Goal: Task Accomplishment & Management: Use online tool/utility

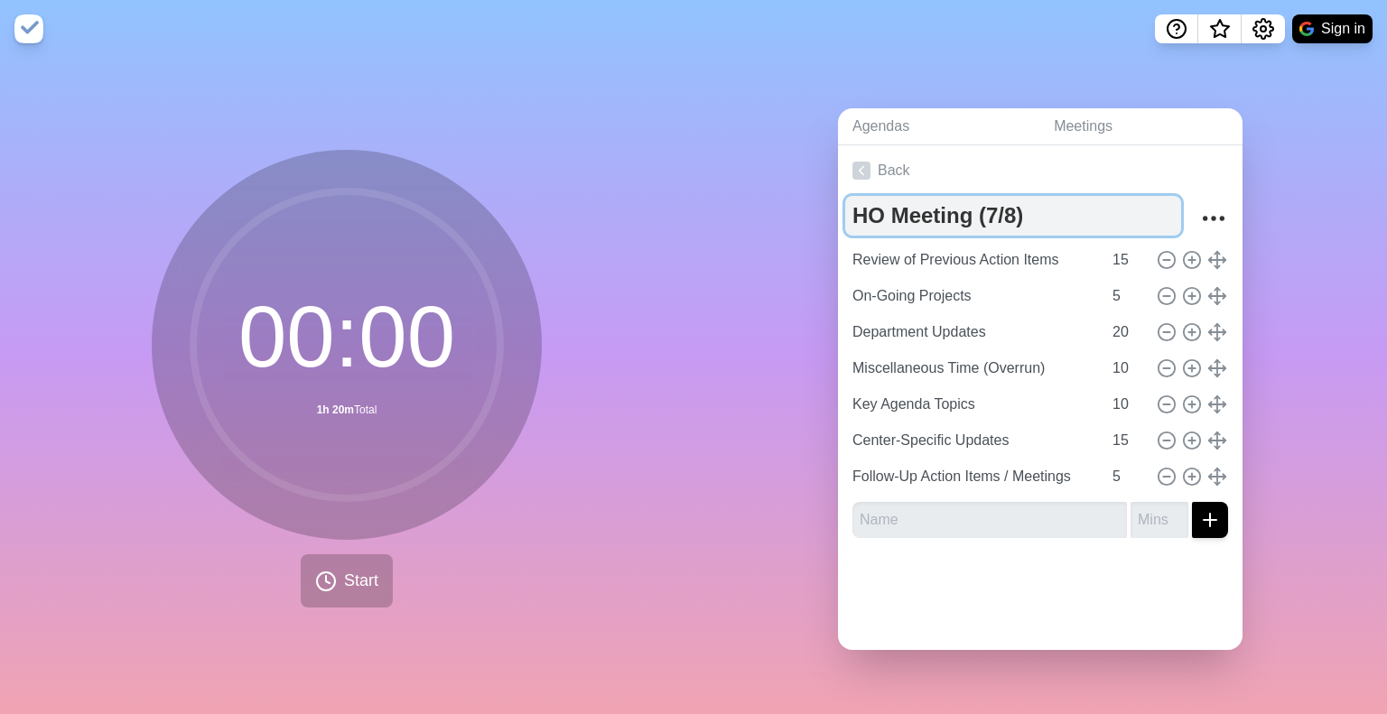
click at [1009, 217] on textarea "HO Meeting (7/8)" at bounding box center [1013, 216] width 336 height 40
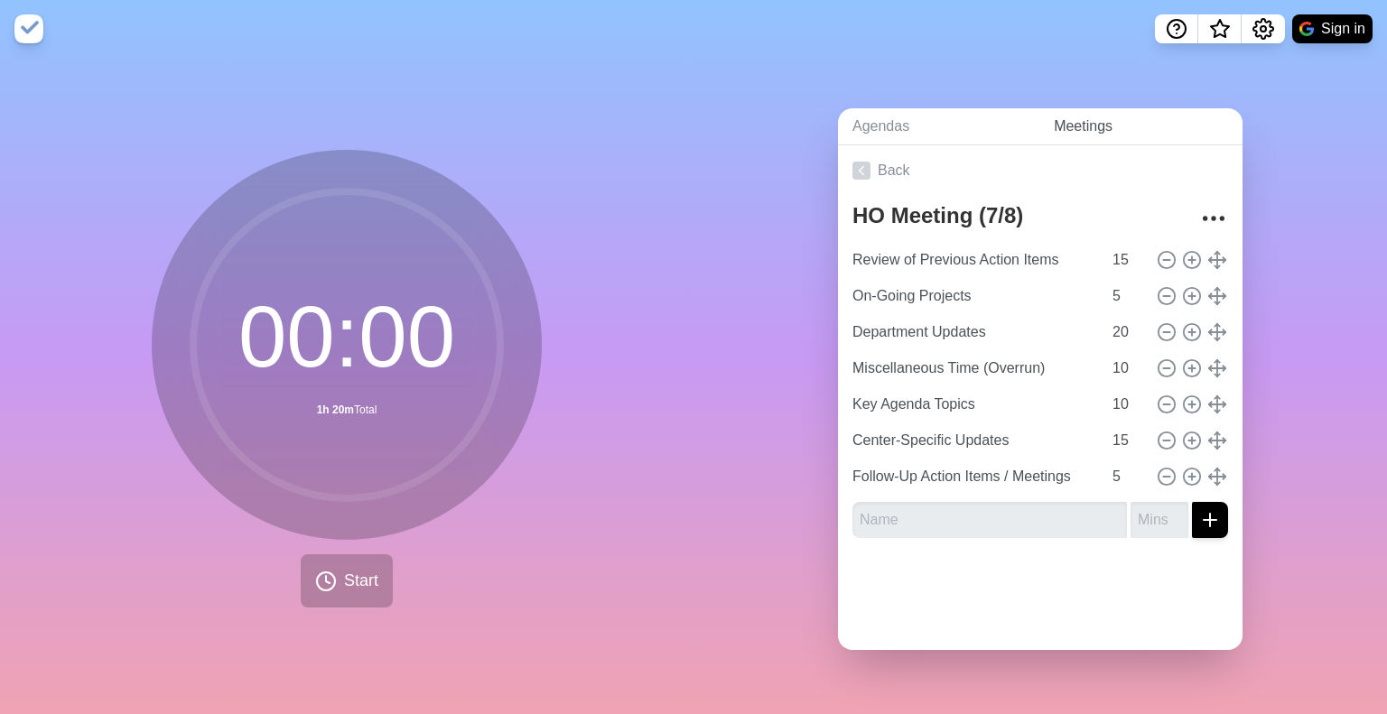
click at [1127, 117] on link "Meetings" at bounding box center [1141, 126] width 203 height 37
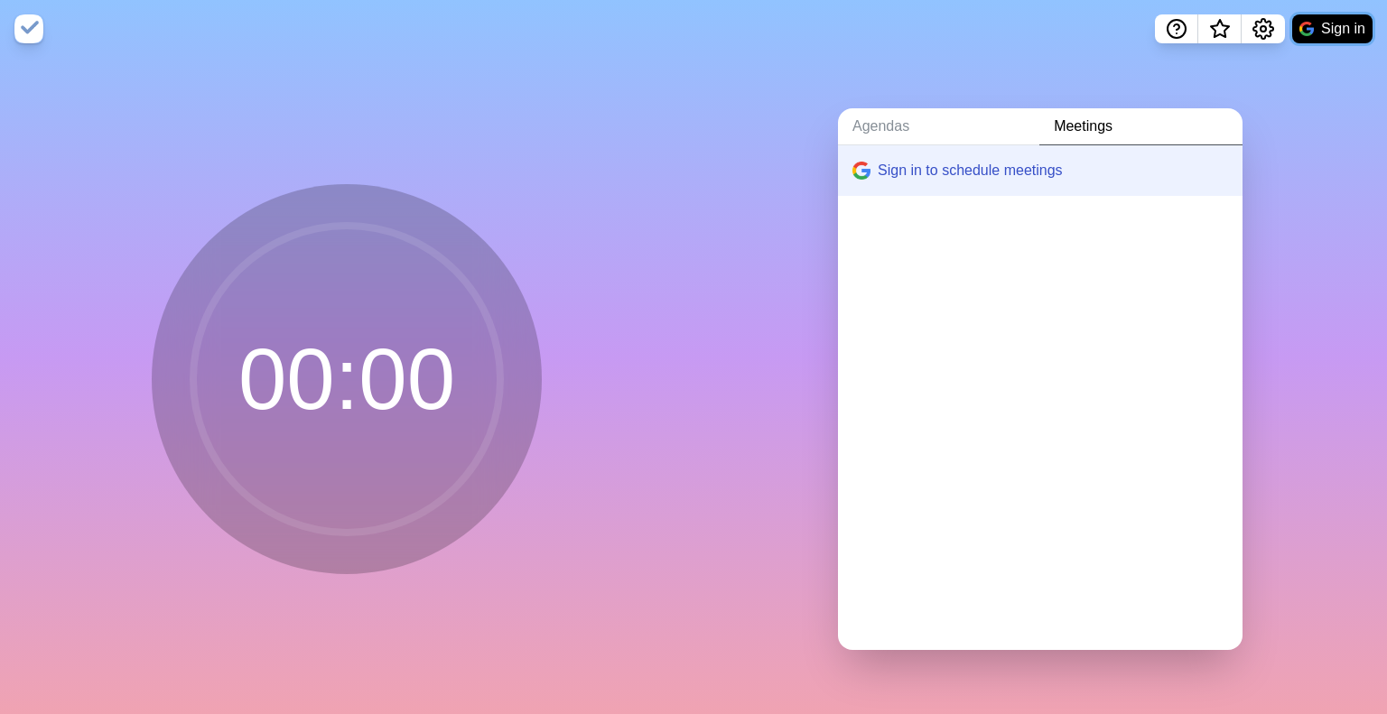
click at [1348, 22] on button "Sign in" at bounding box center [1332, 28] width 80 height 29
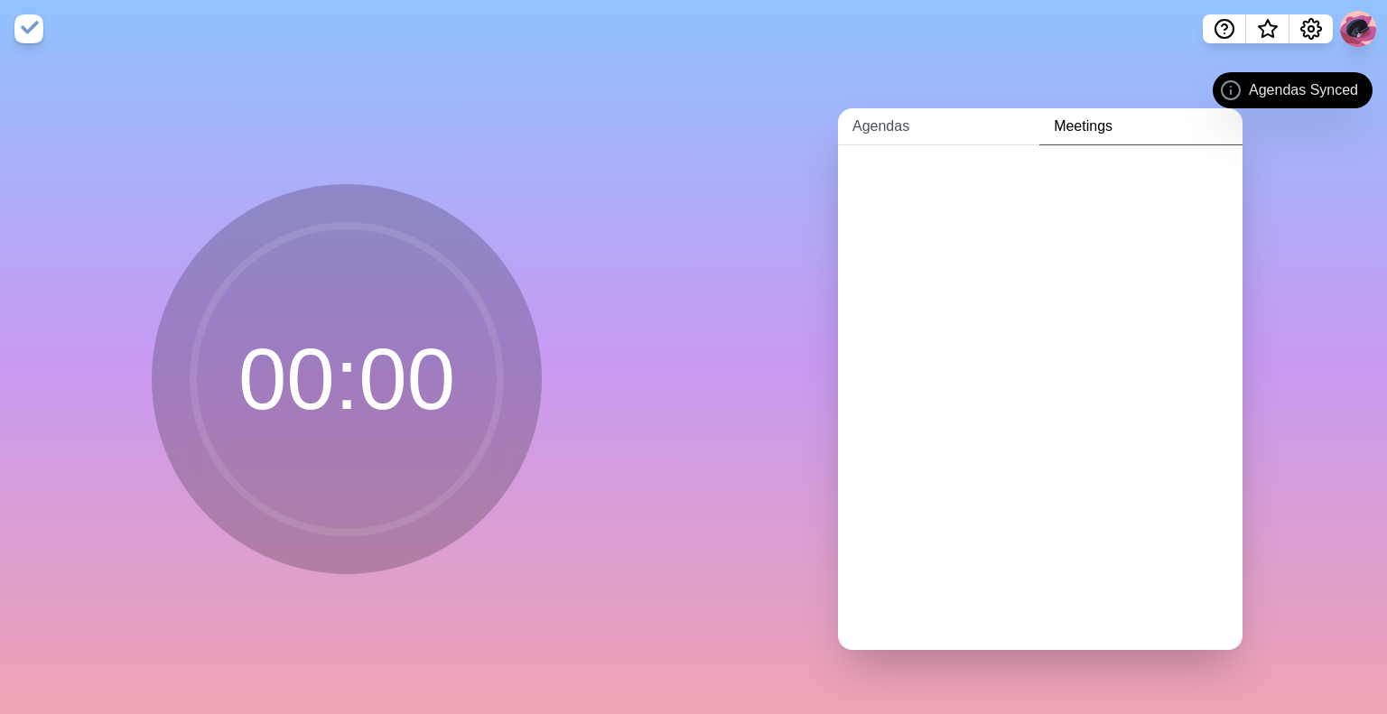
click at [949, 126] on link "Agendas" at bounding box center [938, 126] width 201 height 37
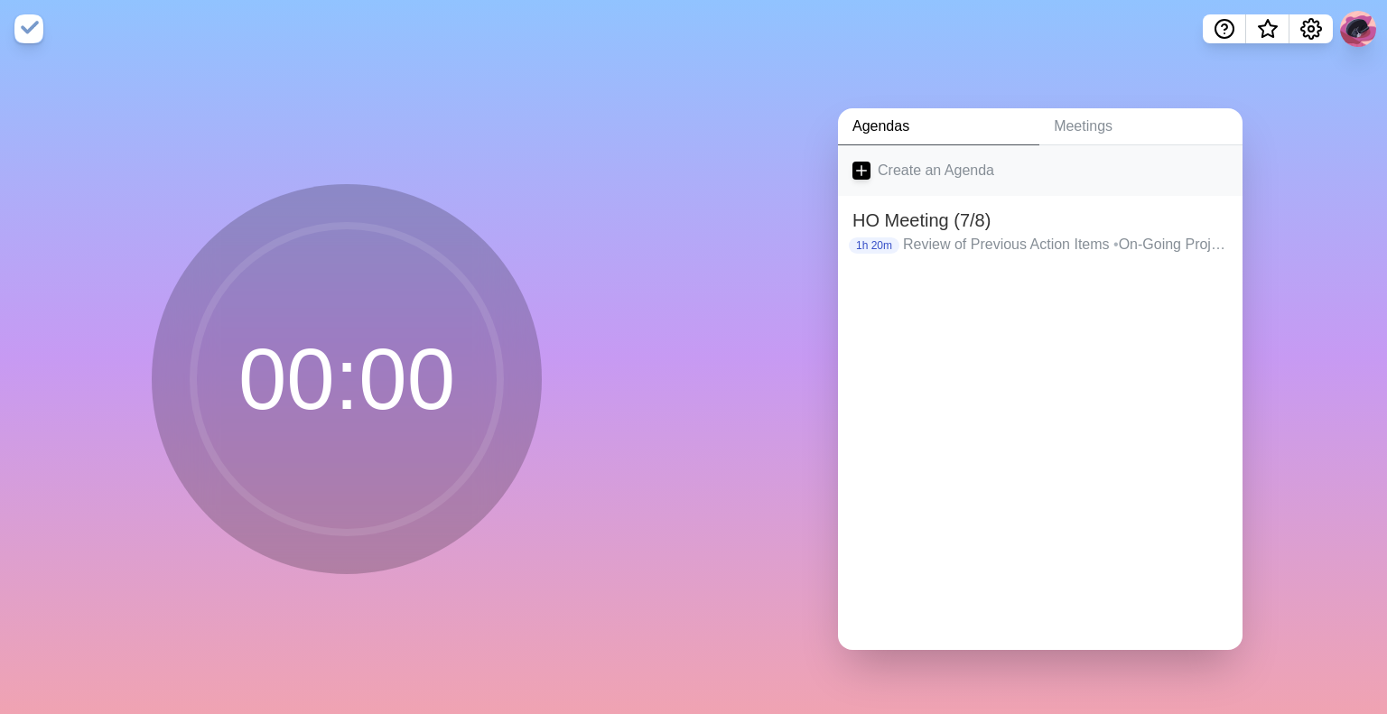
click at [915, 162] on link "Create an Agenda" at bounding box center [1040, 170] width 405 height 51
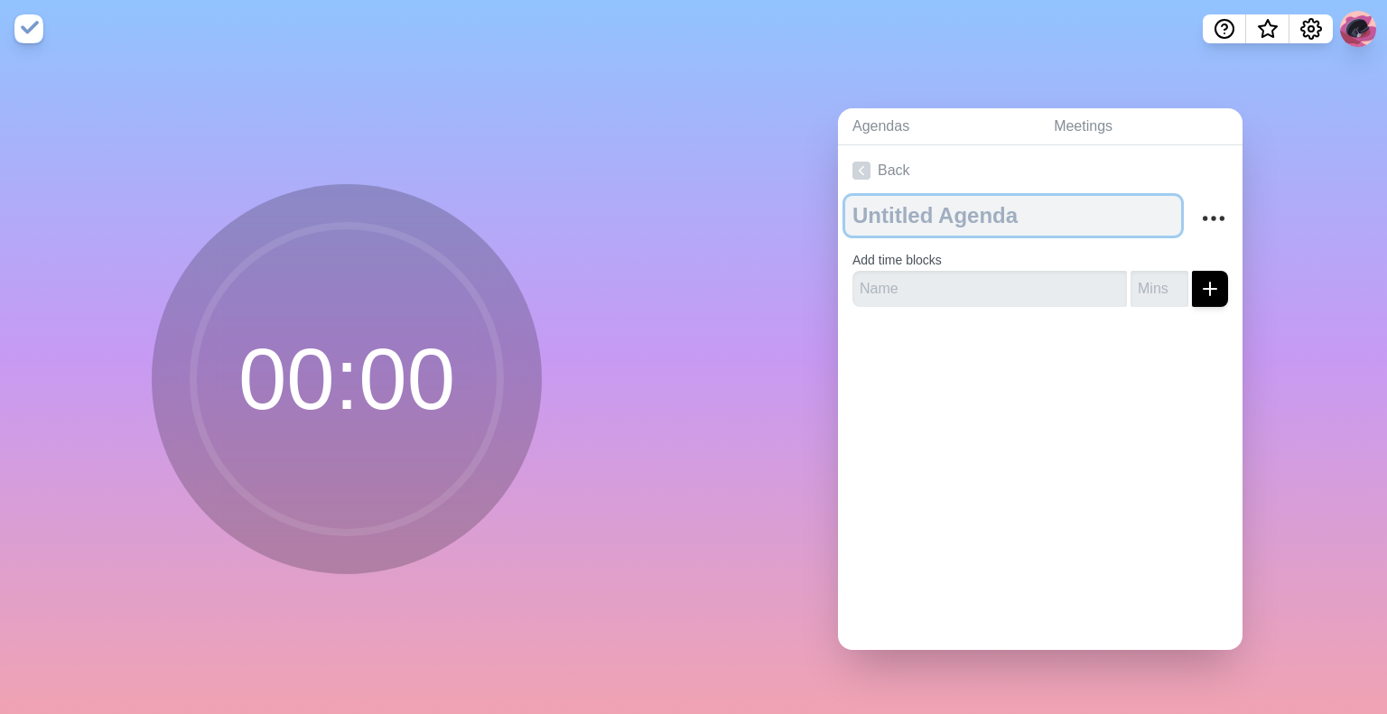
click at [946, 205] on textarea at bounding box center [1013, 216] width 336 height 40
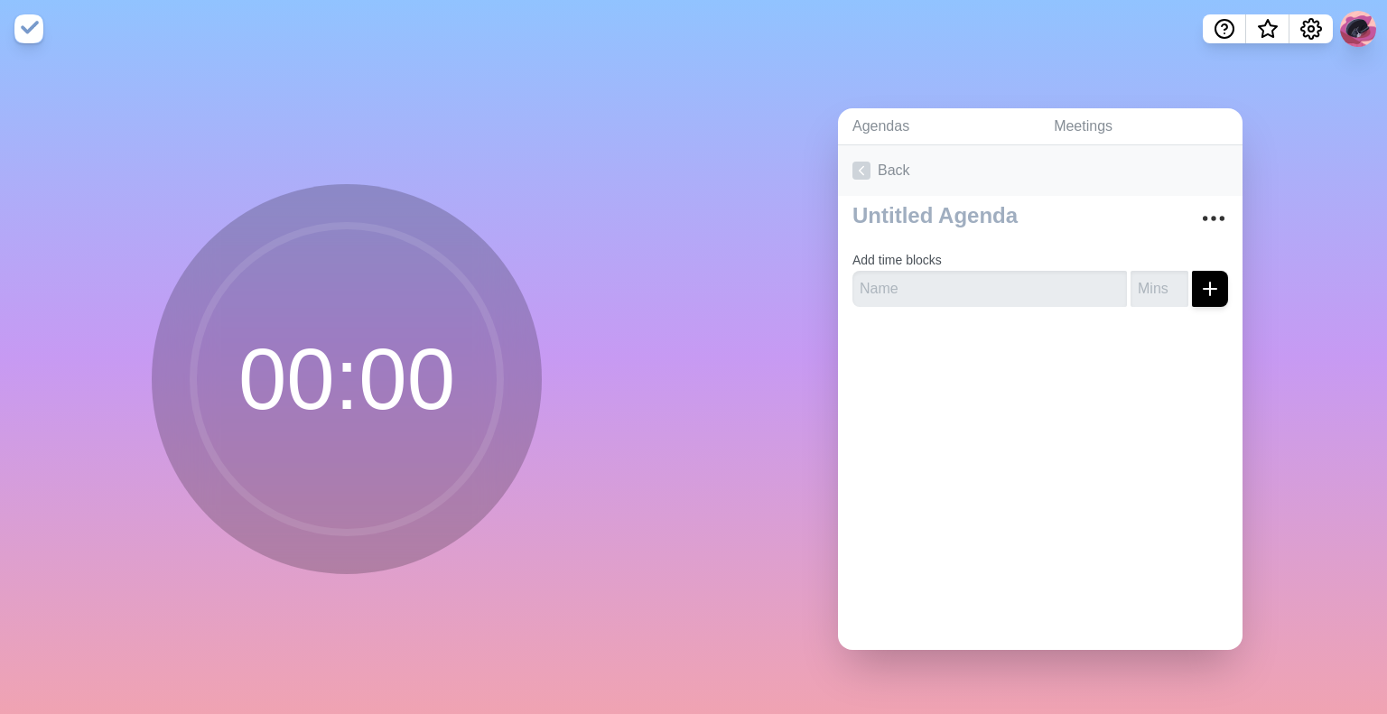
click at [916, 157] on link "Back" at bounding box center [1040, 170] width 405 height 51
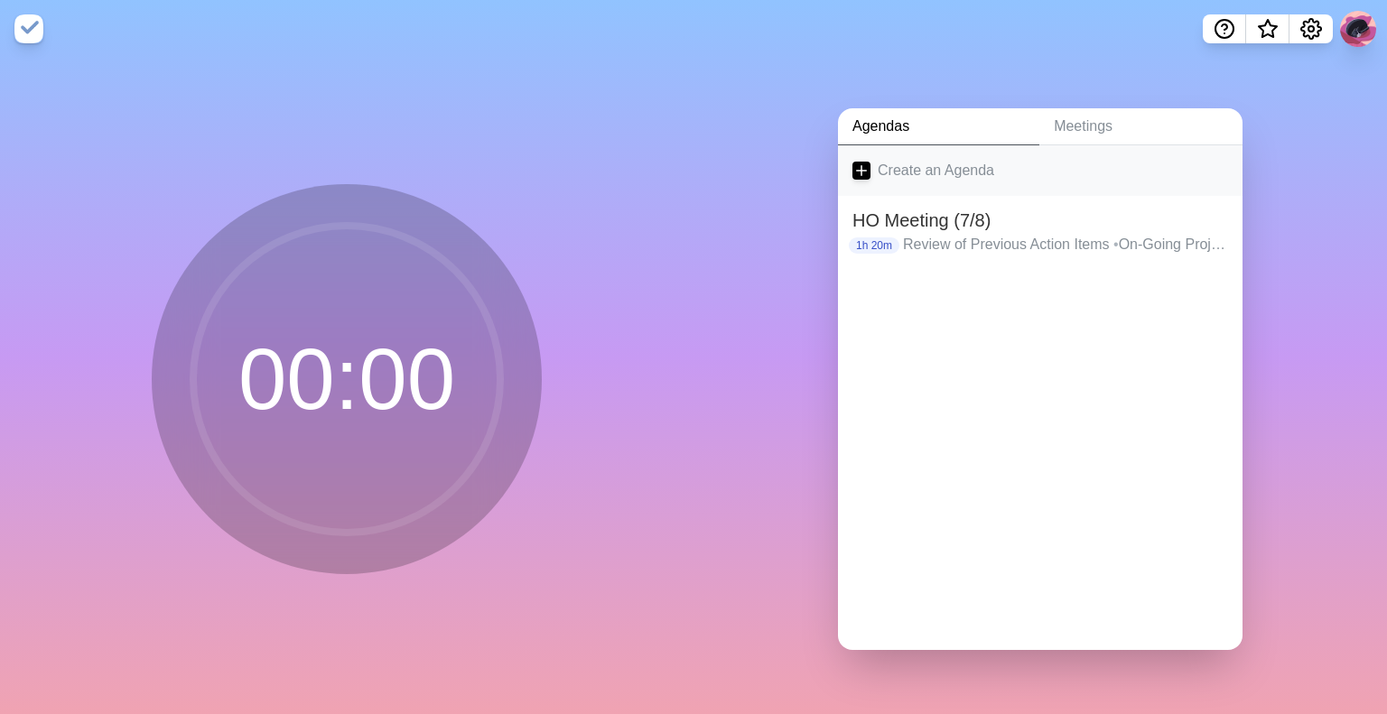
click at [945, 169] on link "Create an Agenda" at bounding box center [1040, 170] width 405 height 51
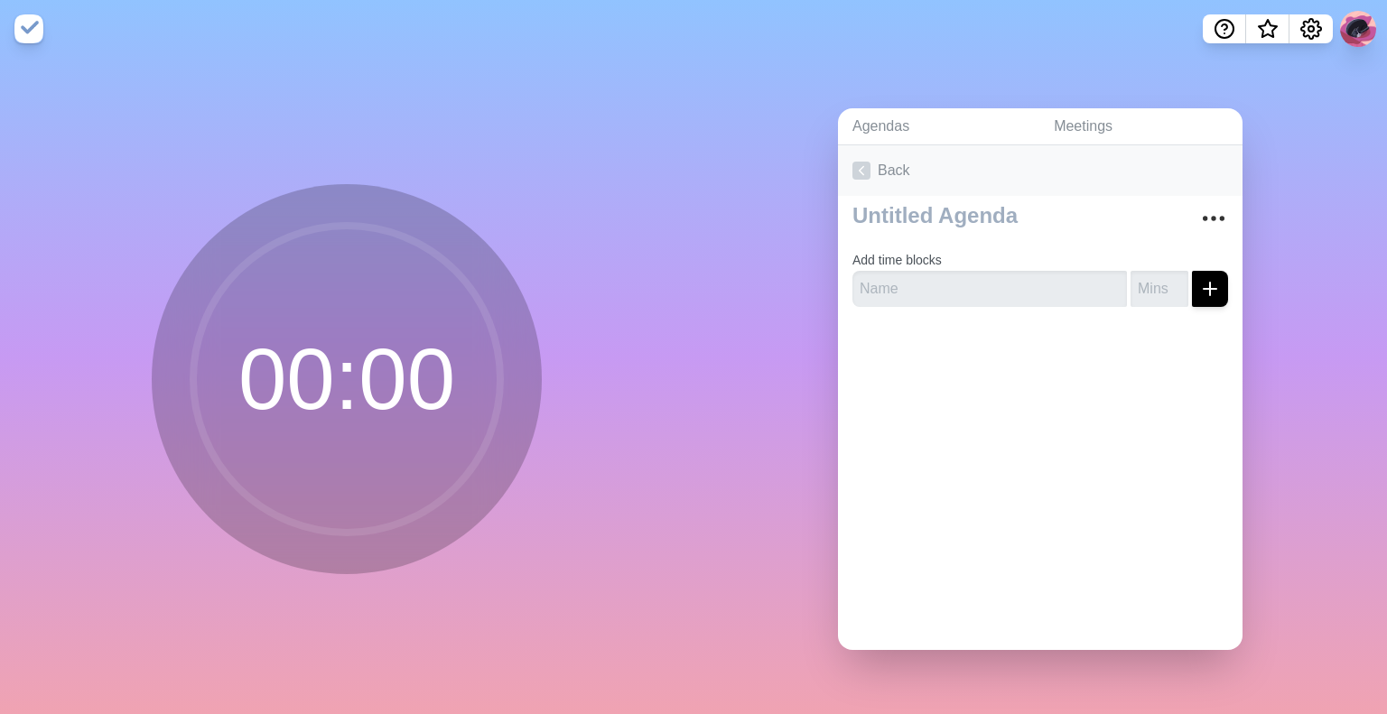
click at [952, 170] on link "Back" at bounding box center [1040, 170] width 405 height 51
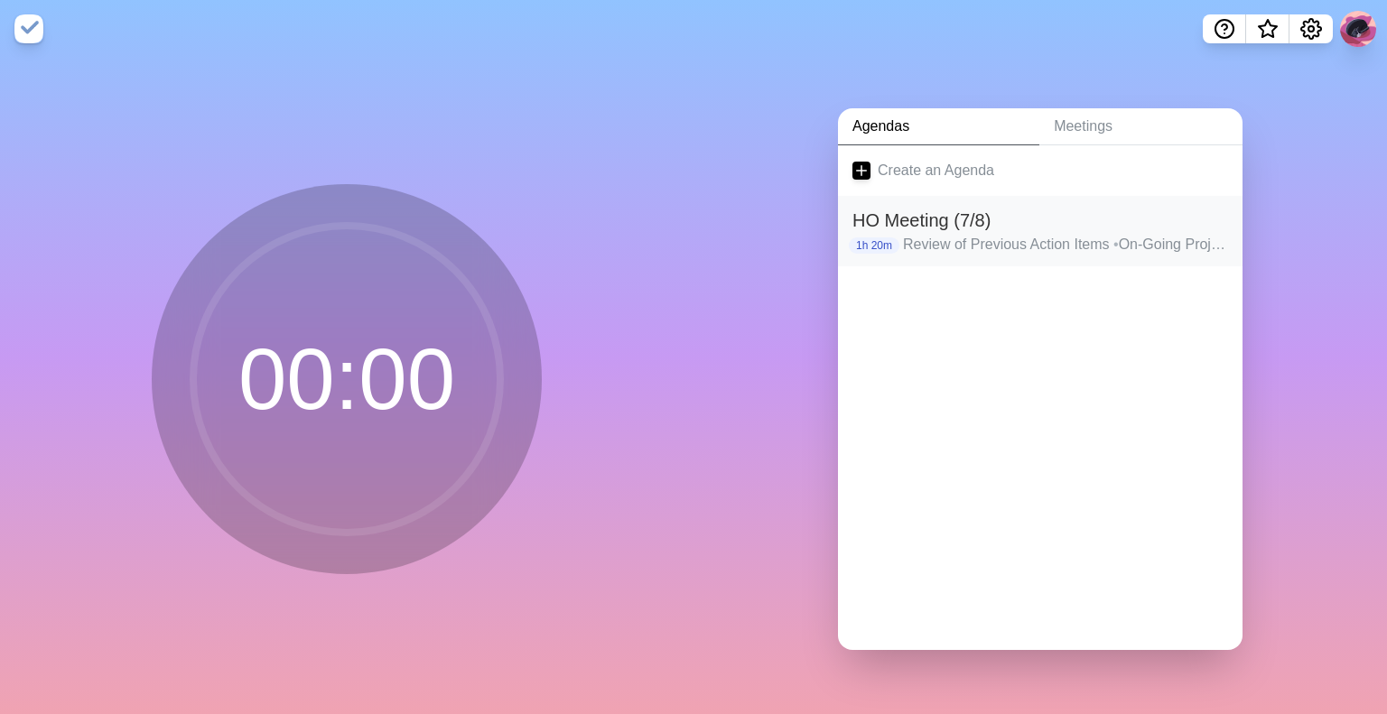
click at [1213, 224] on div "HO Meeting (7/8) 1h 20m Review of Previous Action Items • On-Going Projects • D…" at bounding box center [1040, 231] width 405 height 70
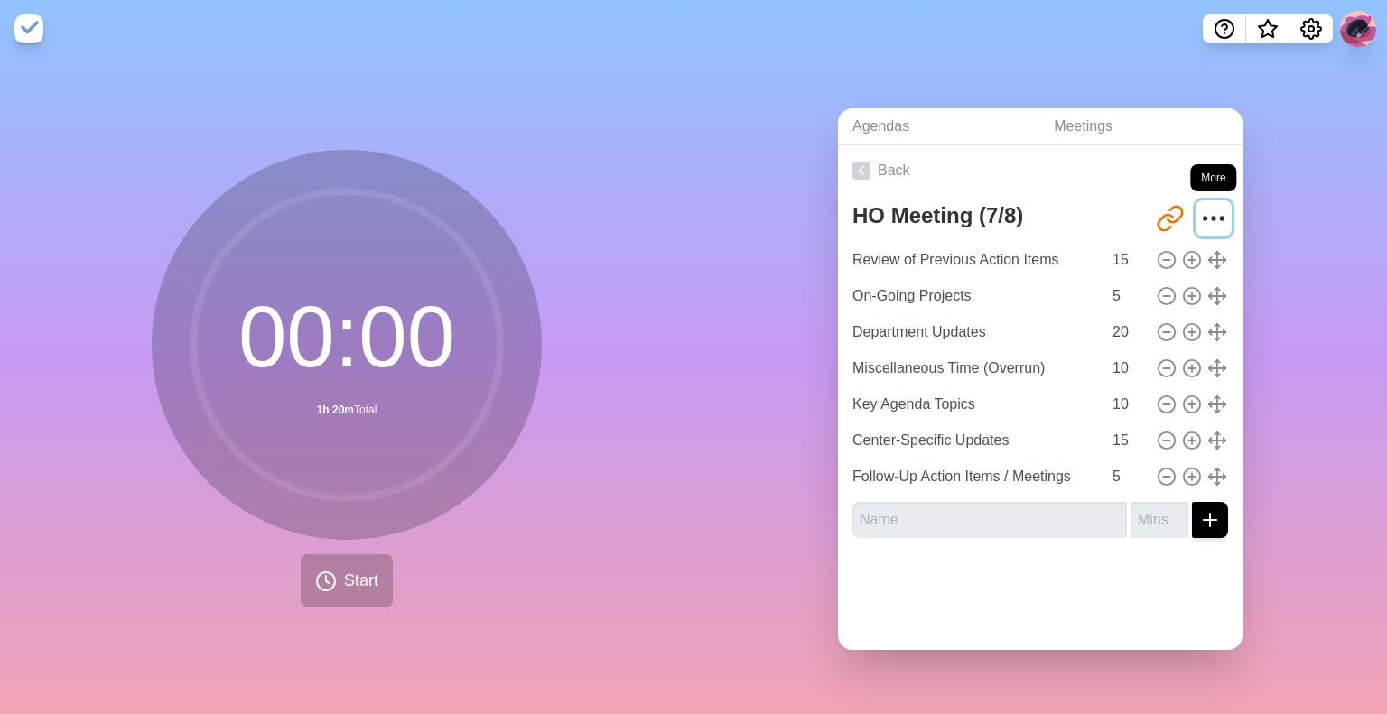
click at [1204, 218] on circle "More" at bounding box center [1205, 219] width 3 height 3
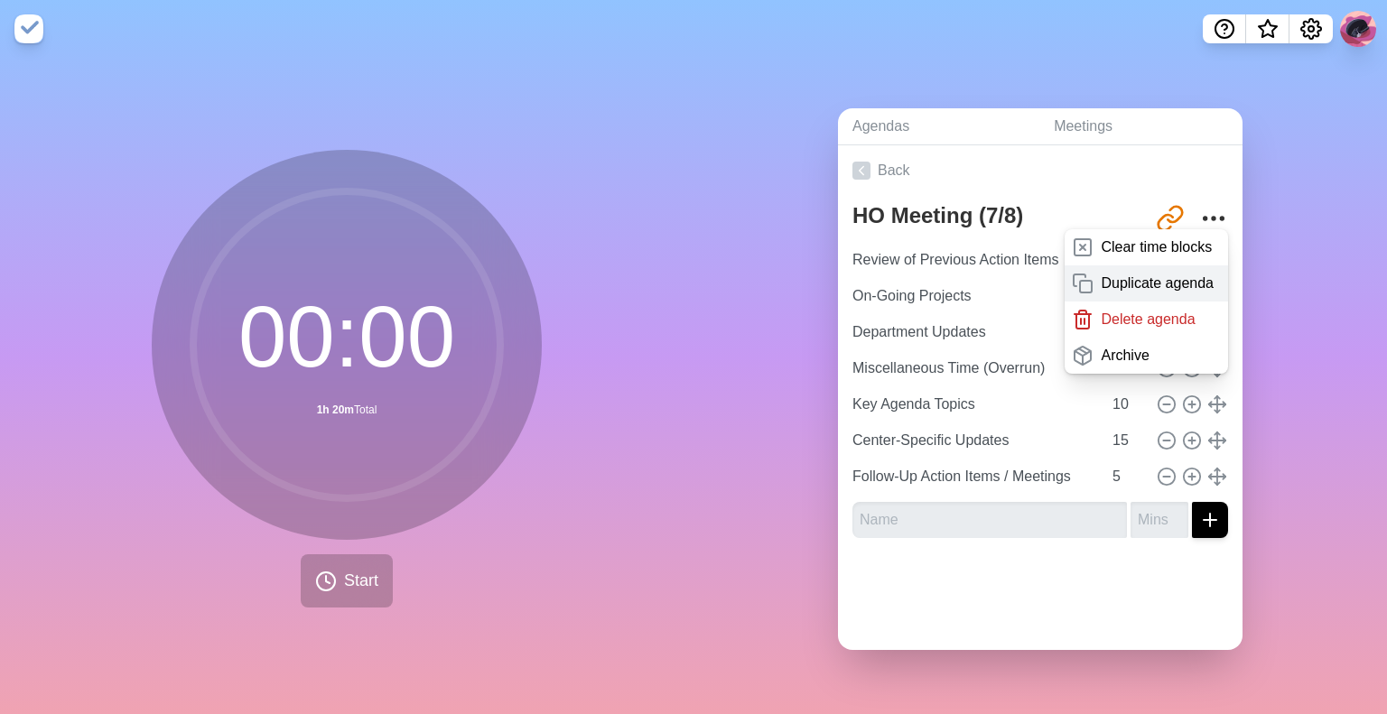
click at [1167, 275] on p "Duplicate agenda" at bounding box center [1157, 284] width 113 height 22
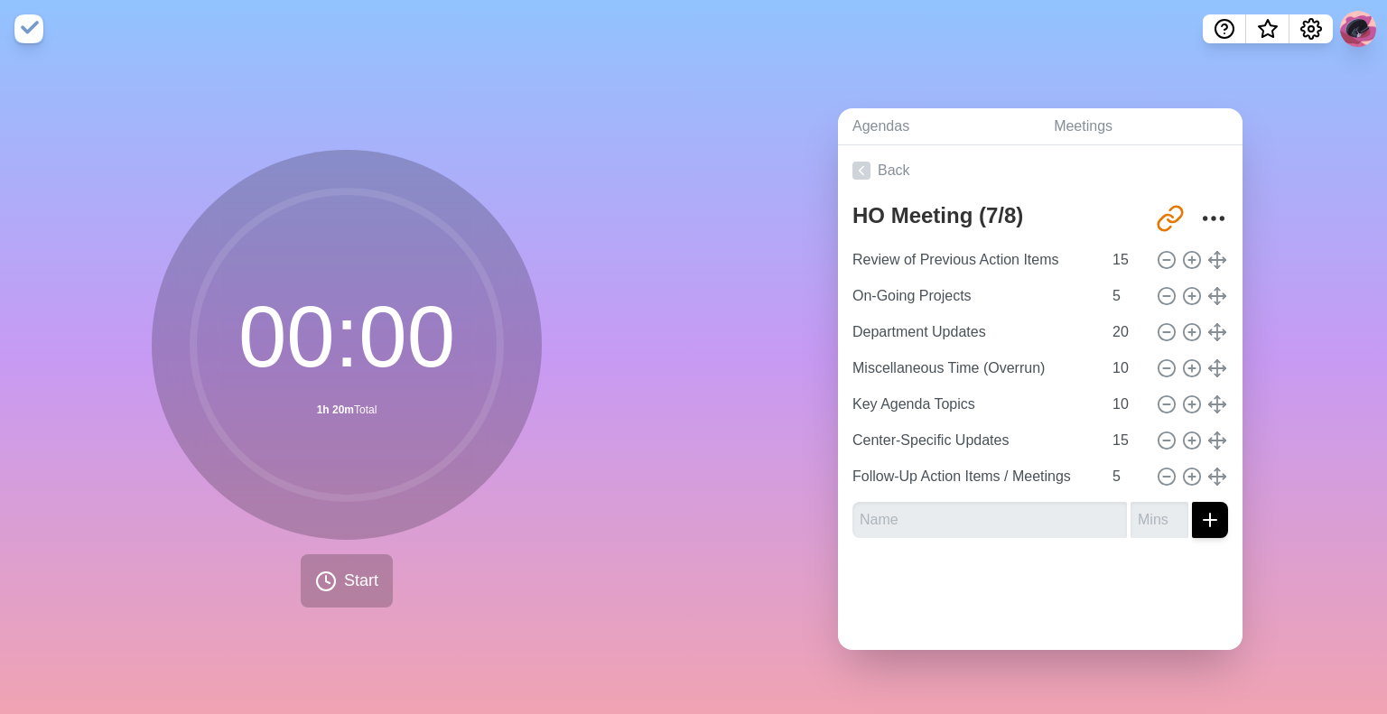
type textarea "HO Meeting (7/8) copy"
type input "[URL][DOMAIN_NAME]"
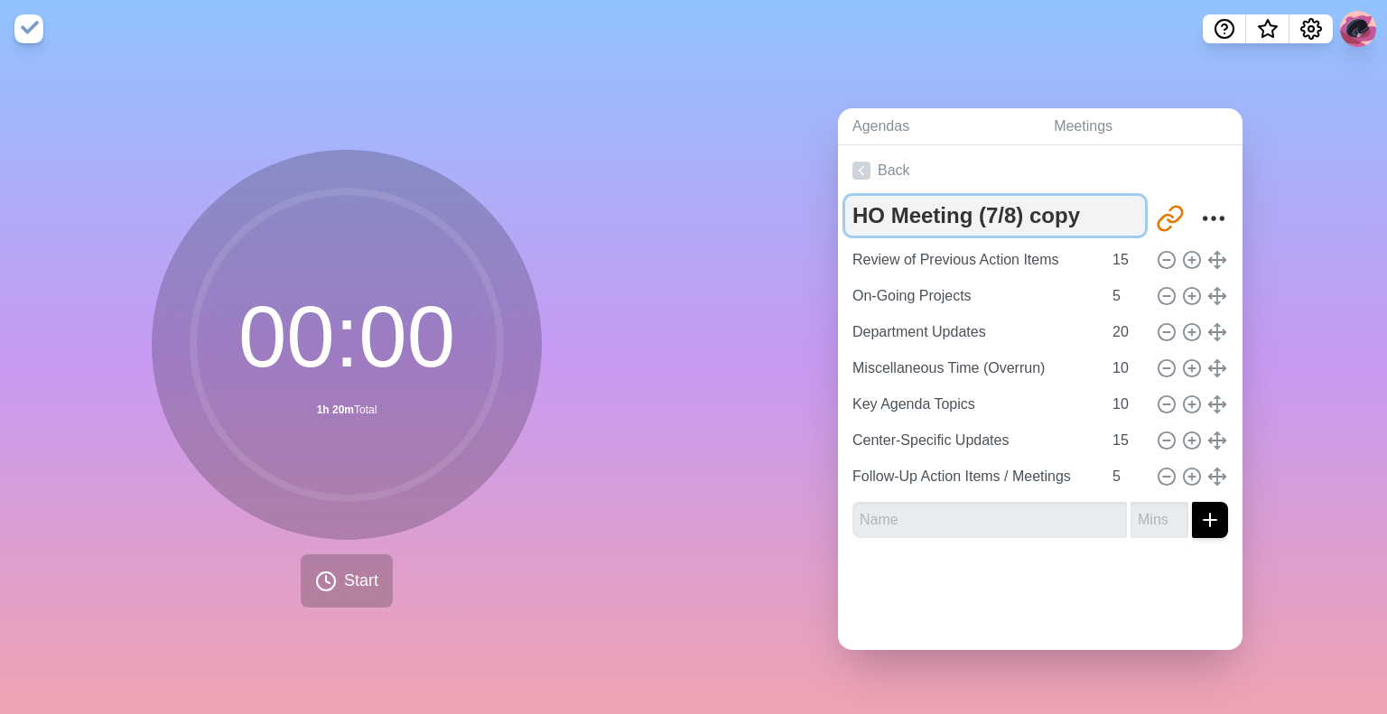
click at [1005, 217] on textarea "HO Meeting (7/8) copy" at bounding box center [995, 216] width 300 height 40
drag, startPoint x: 1004, startPoint y: 214, endPoint x: 1107, endPoint y: 215, distance: 103.0
click at [1107, 215] on textarea "HO Meeting (7/8) copy" at bounding box center [995, 216] width 300 height 40
type textarea "HO Meeting (8/19)"
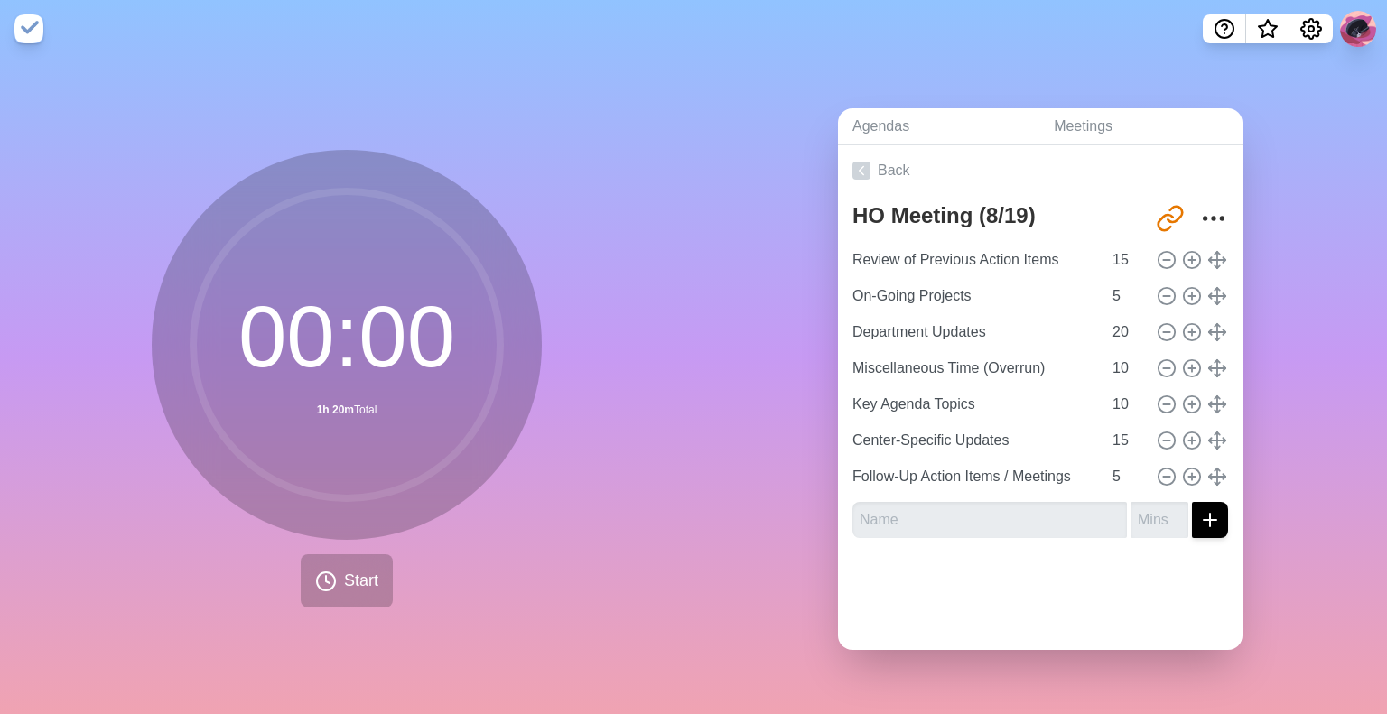
click at [1297, 209] on div "Agendas Meetings Back HO Meeting (8/19) [URL][DOMAIN_NAME] Review of Previous A…" at bounding box center [1041, 386] width 694 height 657
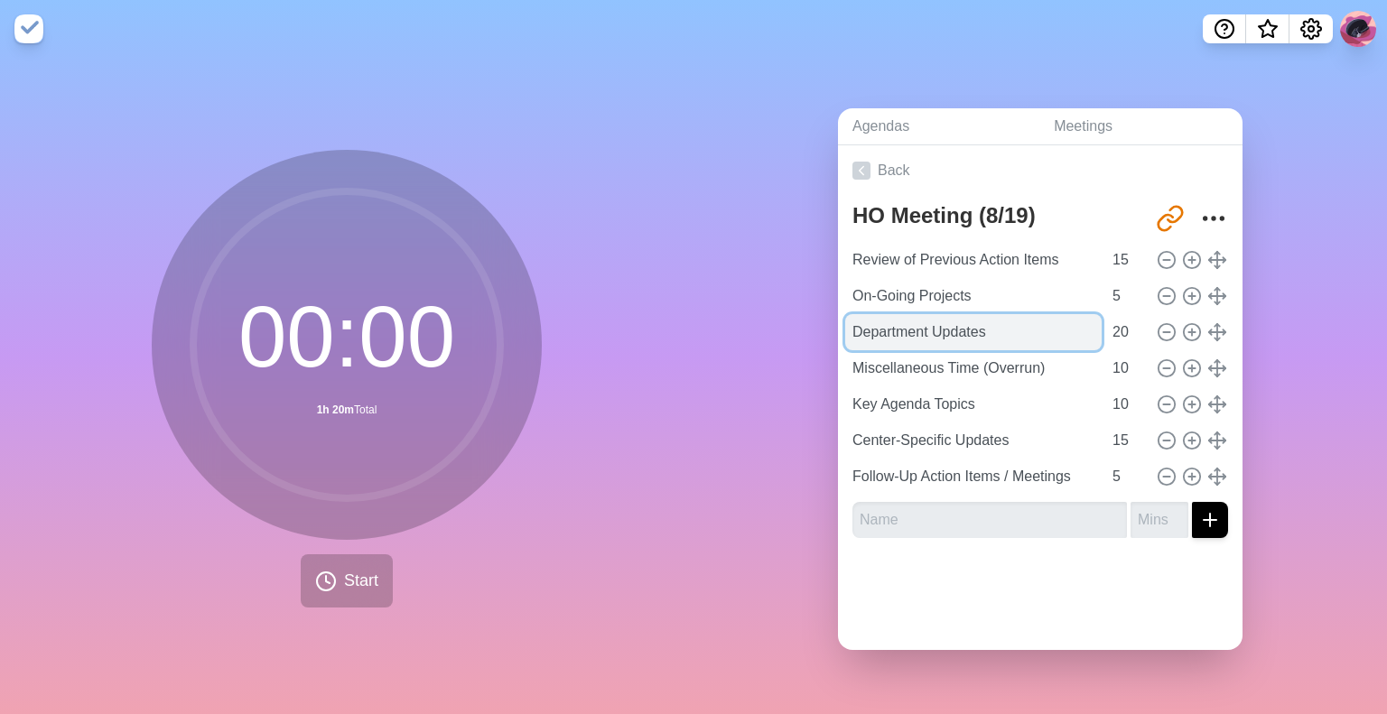
drag, startPoint x: 954, startPoint y: 321, endPoint x: 984, endPoint y: 312, distance: 31.1
click at [984, 316] on input "Department Updates" at bounding box center [973, 332] width 256 height 36
click at [1026, 320] on input "Department Updates" at bounding box center [973, 332] width 256 height 36
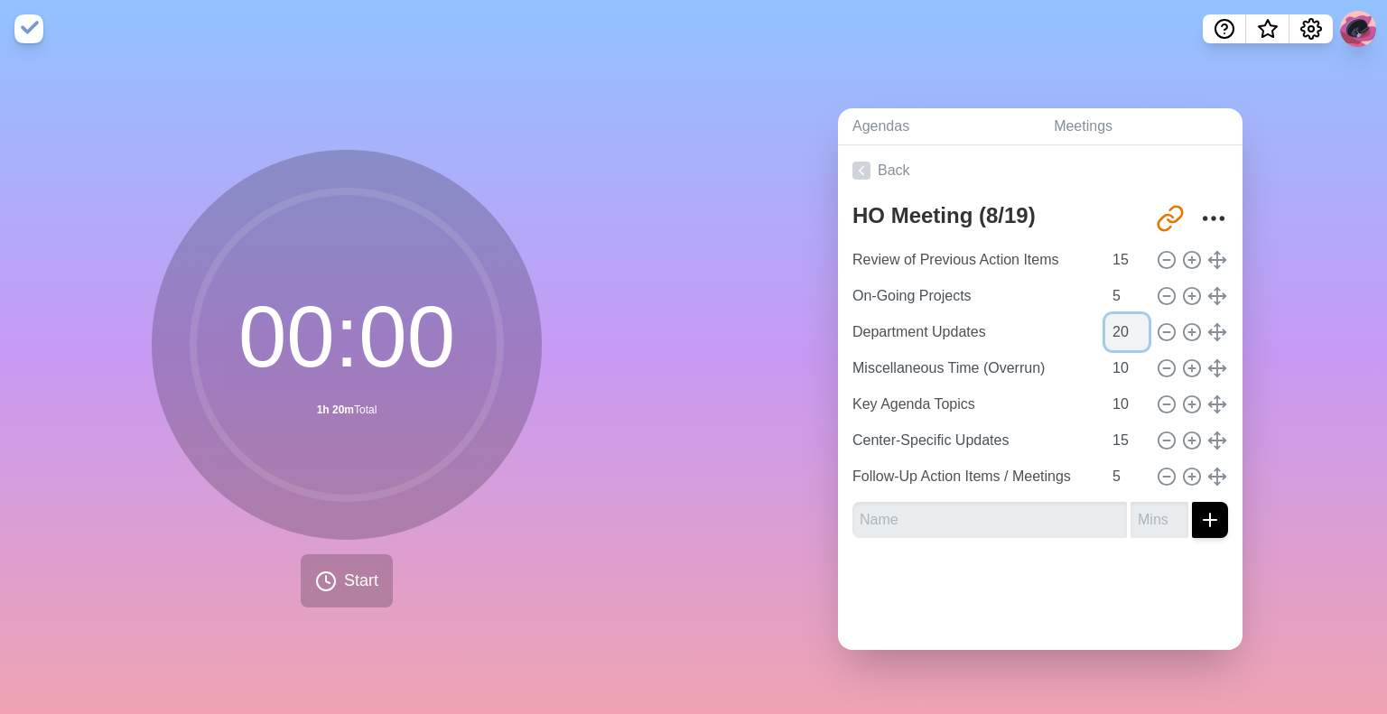
click at [1105, 317] on input "20" at bounding box center [1126, 332] width 43 height 36
type input "25"
click at [1312, 344] on div "Agendas Meetings Back HO Meeting (8/19) [URL][DOMAIN_NAME] Review of Previous A…" at bounding box center [1041, 386] width 694 height 657
click at [1105, 396] on input "10" at bounding box center [1126, 405] width 43 height 36
click at [1073, 434] on div "Center-Specific Updates 15" at bounding box center [1040, 441] width 390 height 36
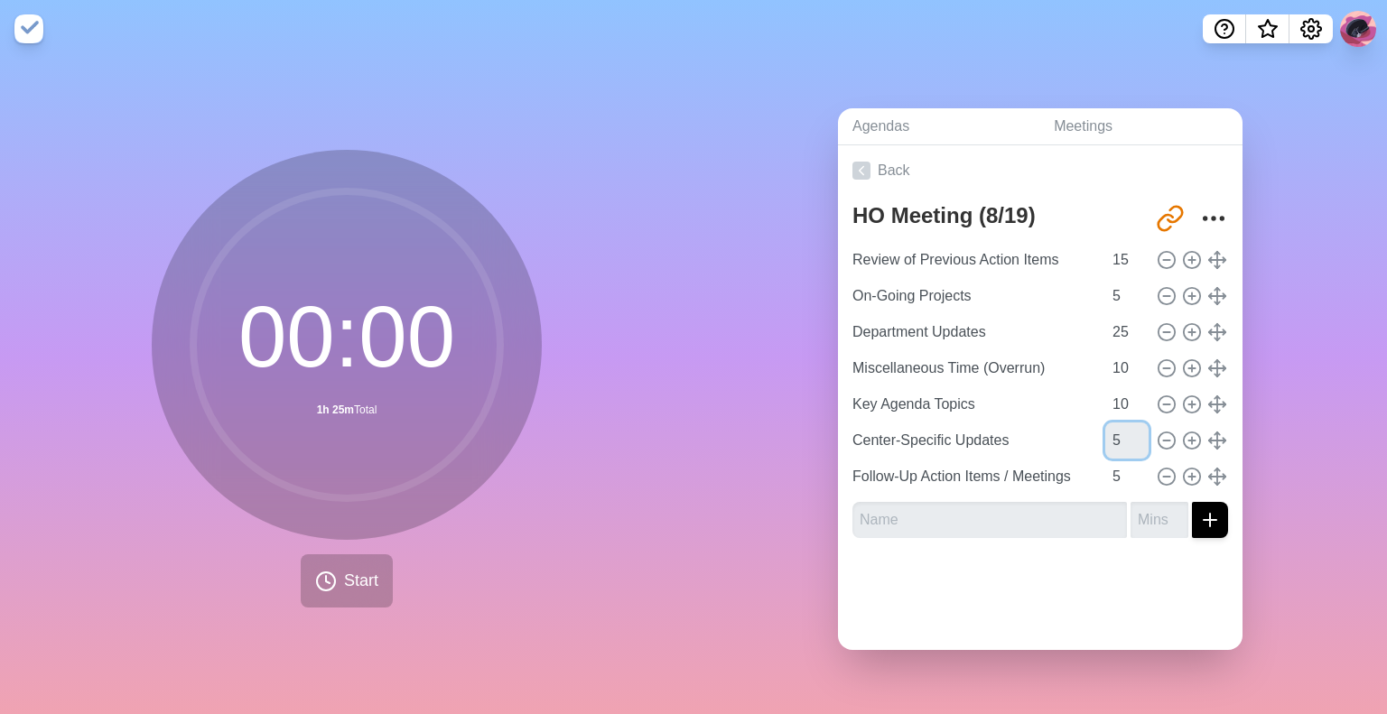
type input "5"
type input "15"
click at [1250, 402] on div "Agendas Meetings Back HO Meeting (8/19) [URL][DOMAIN_NAME] Review of Previous A…" at bounding box center [1041, 386] width 694 height 657
drag, startPoint x: 1108, startPoint y: 360, endPoint x: 1091, endPoint y: 363, distance: 17.4
click at [1105, 363] on input "10" at bounding box center [1126, 368] width 43 height 36
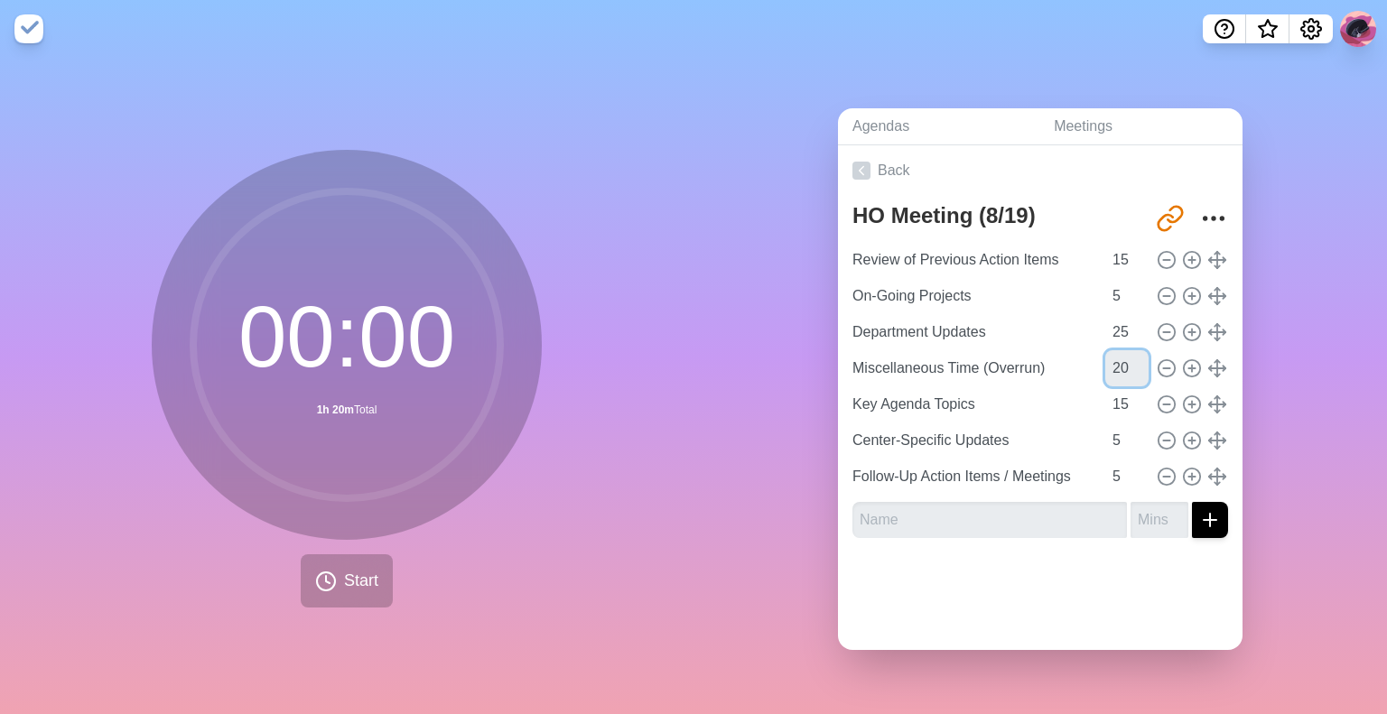
type input "20"
click at [1272, 330] on div "Agendas Meetings Back HO Meeting (8/19) [URL][DOMAIN_NAME] Review of Previous A…" at bounding box center [1041, 386] width 694 height 657
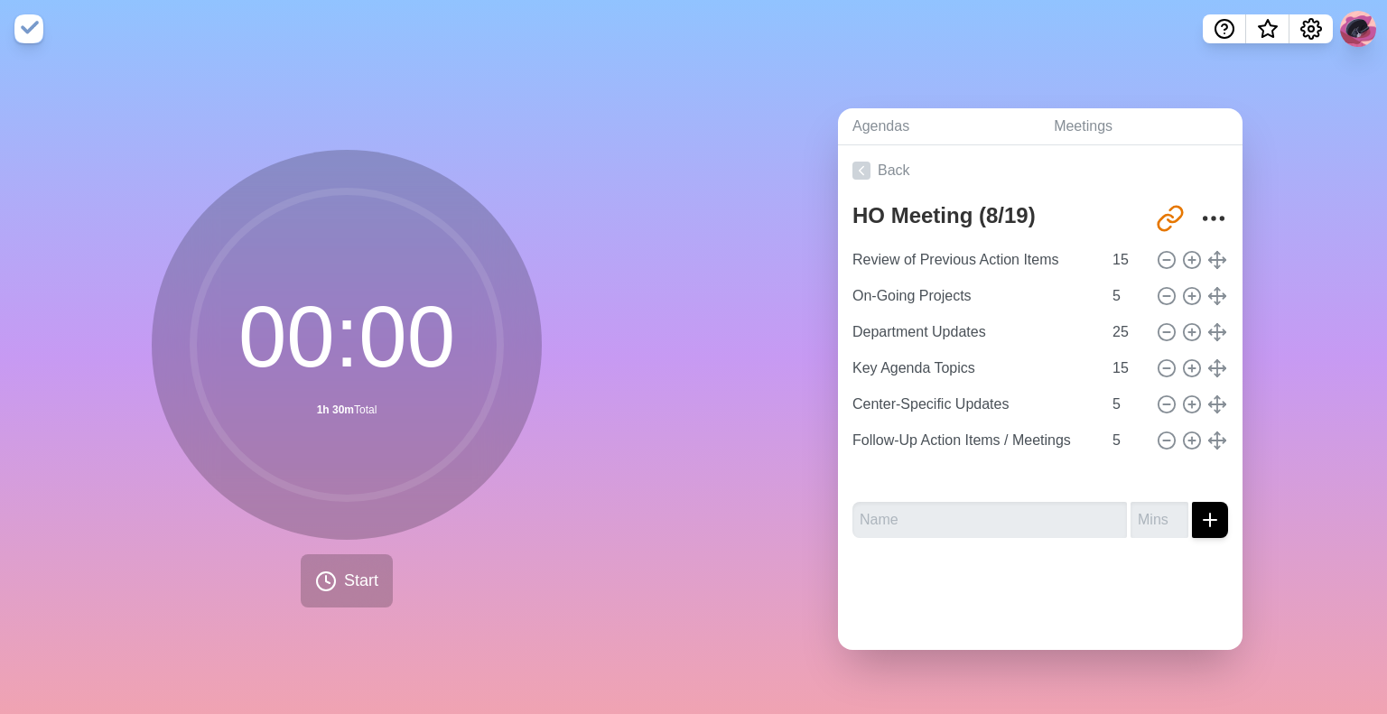
type input "Center-Specific Updates"
type input "5"
type input "Follow-Up Action Items / Meetings"
type input "Miscellaneous Time (Overrun)"
type input "20"
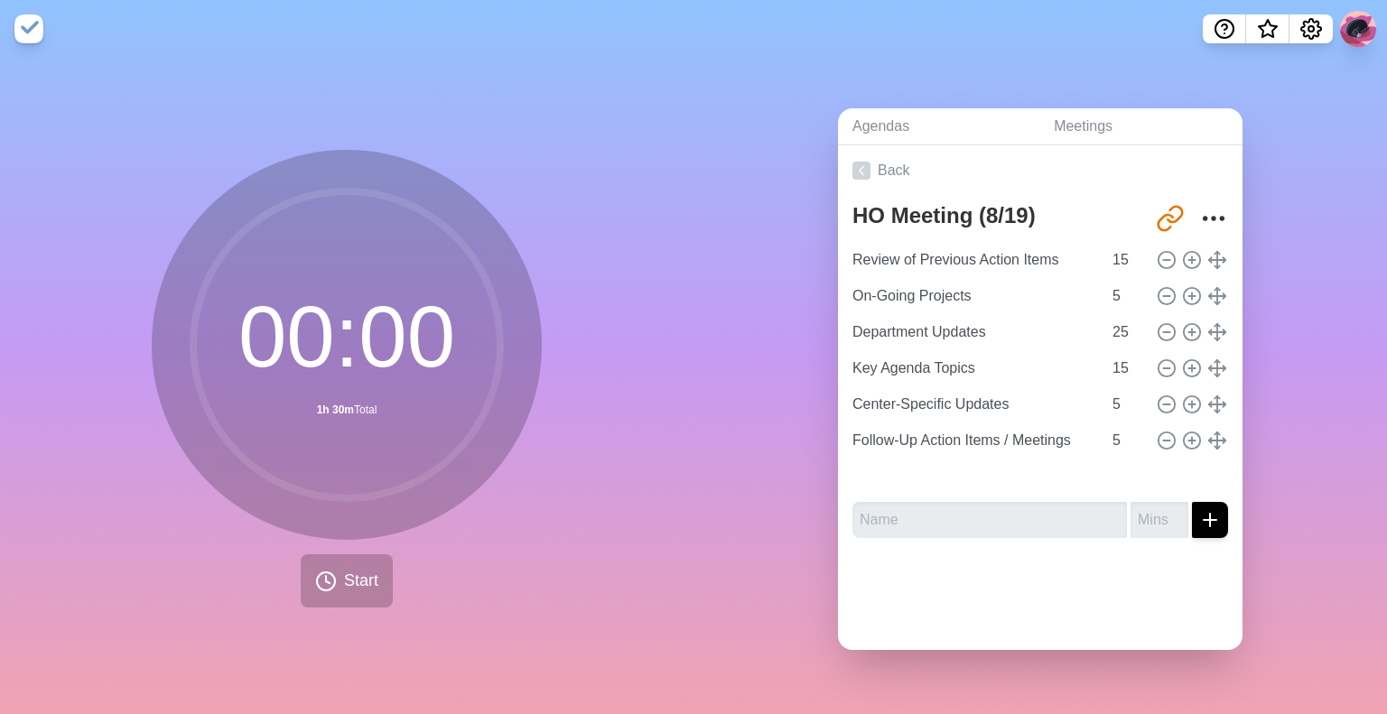
type input "Key Agenda Topics"
type input "15"
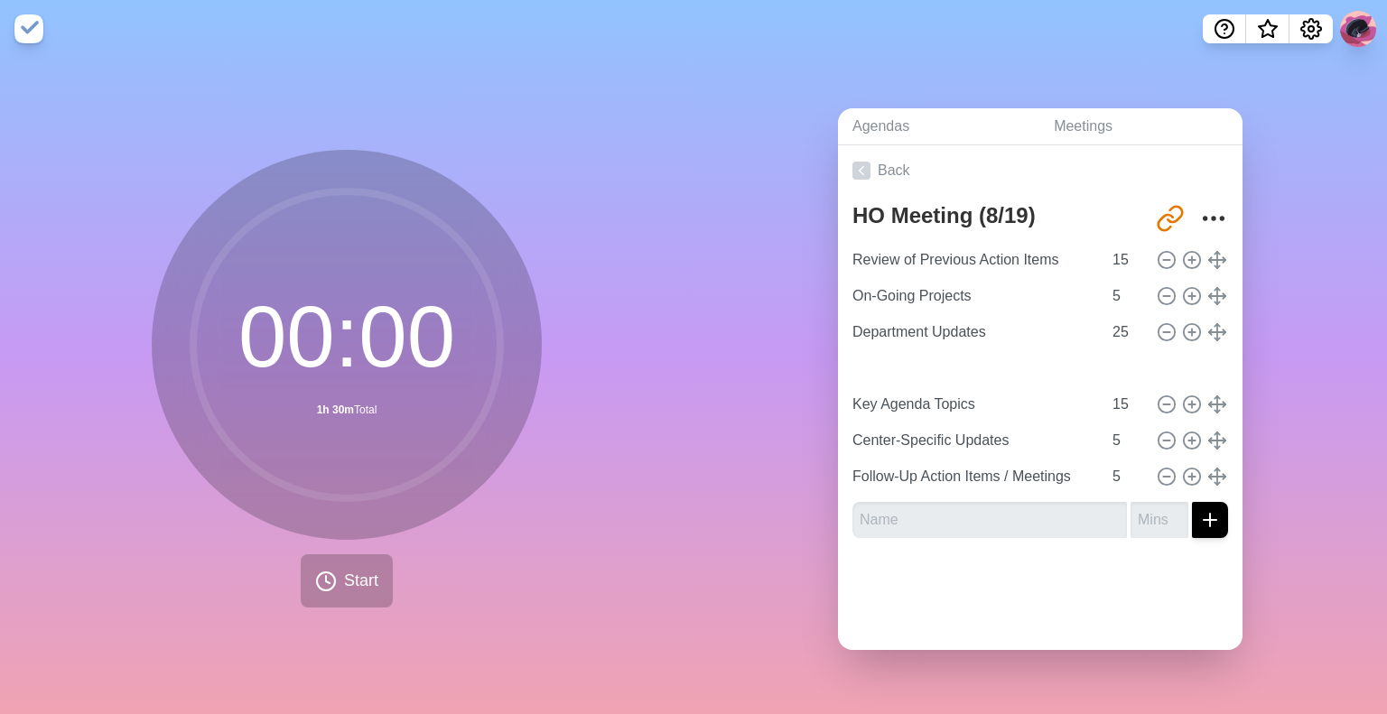
type input "Miscellaneous Time (Overrun)"
type input "20"
type input "Key Agenda Topics"
type input "15"
type input "Center-Specific Updates"
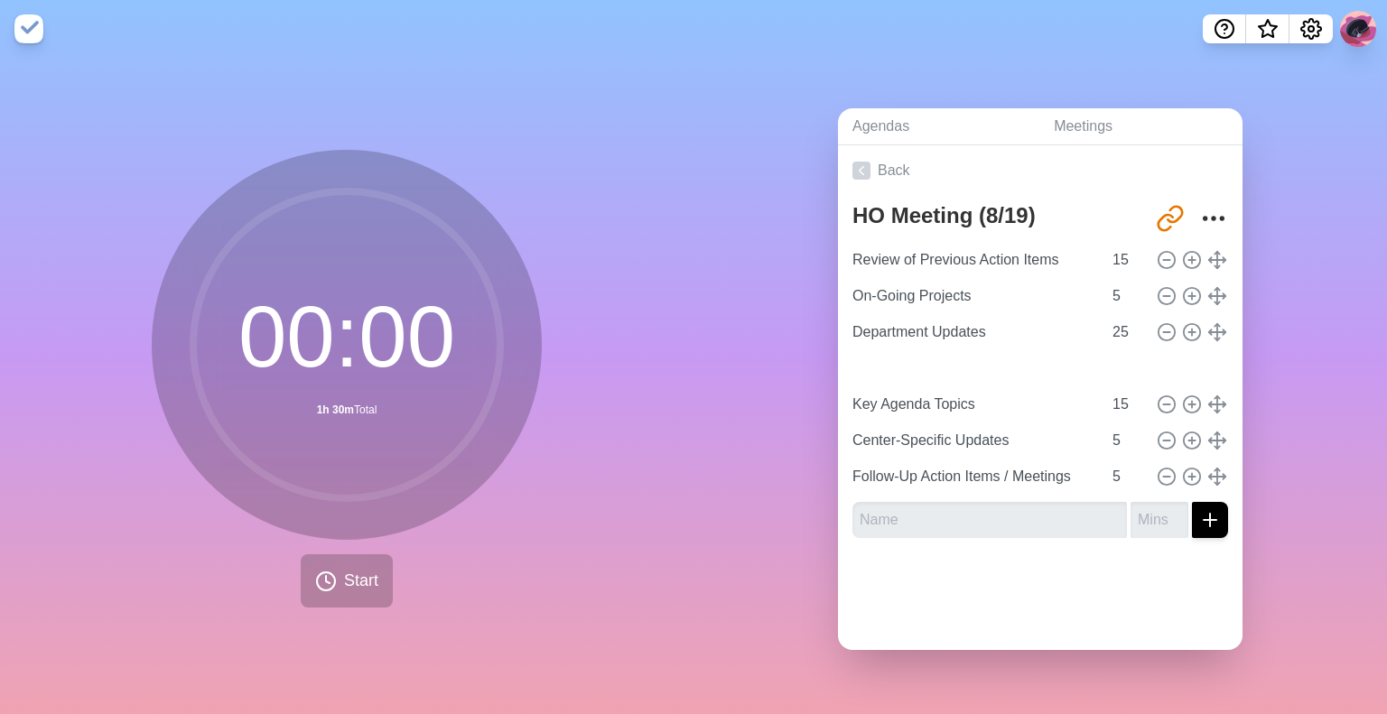
type input "Follow-Up Action Items / Meetings"
type input "5"
click at [1291, 360] on div "Agendas Meetings Back HO Meeting (8/19) [URL][DOMAIN_NAME] Review of Previous A…" at bounding box center [1041, 386] width 694 height 657
click at [928, 164] on link "Back" at bounding box center [1040, 170] width 405 height 51
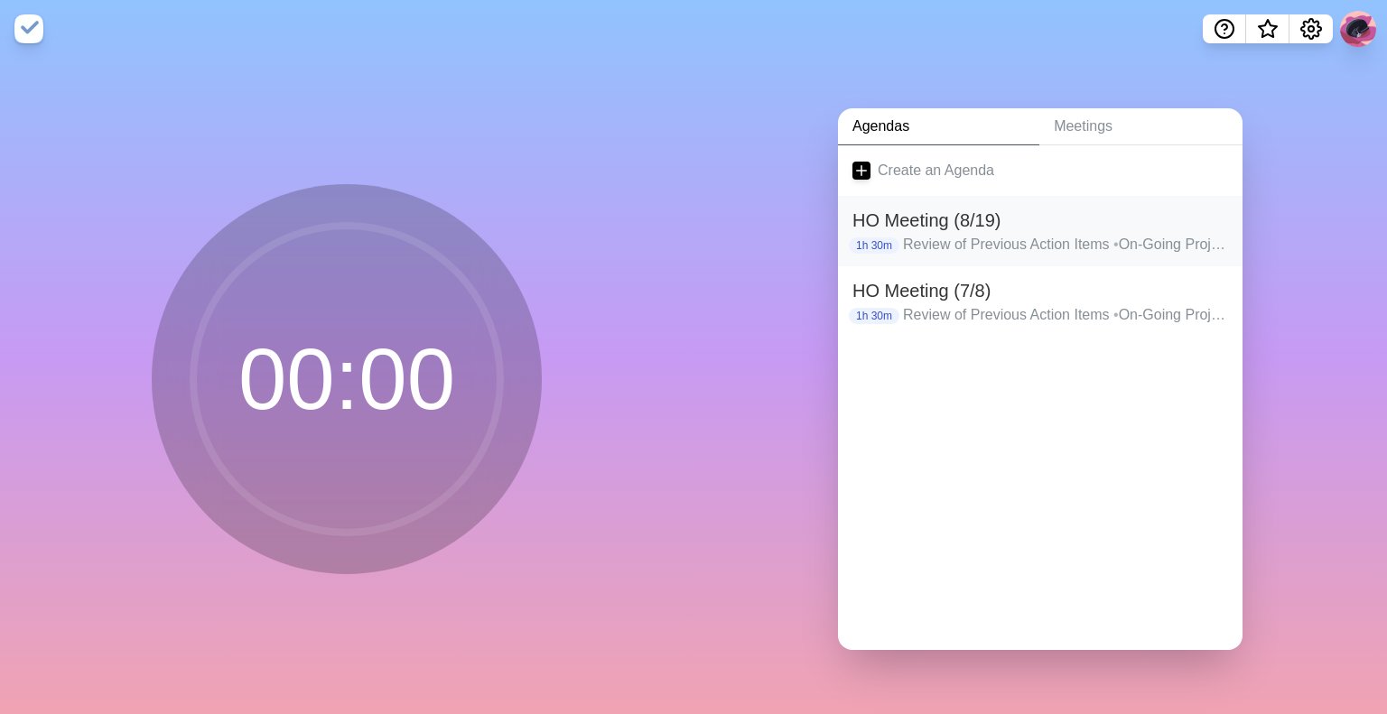
click at [987, 234] on p "Review of Previous Action Items • On-Going Projects • Department Updates • Misc…" at bounding box center [1065, 245] width 325 height 22
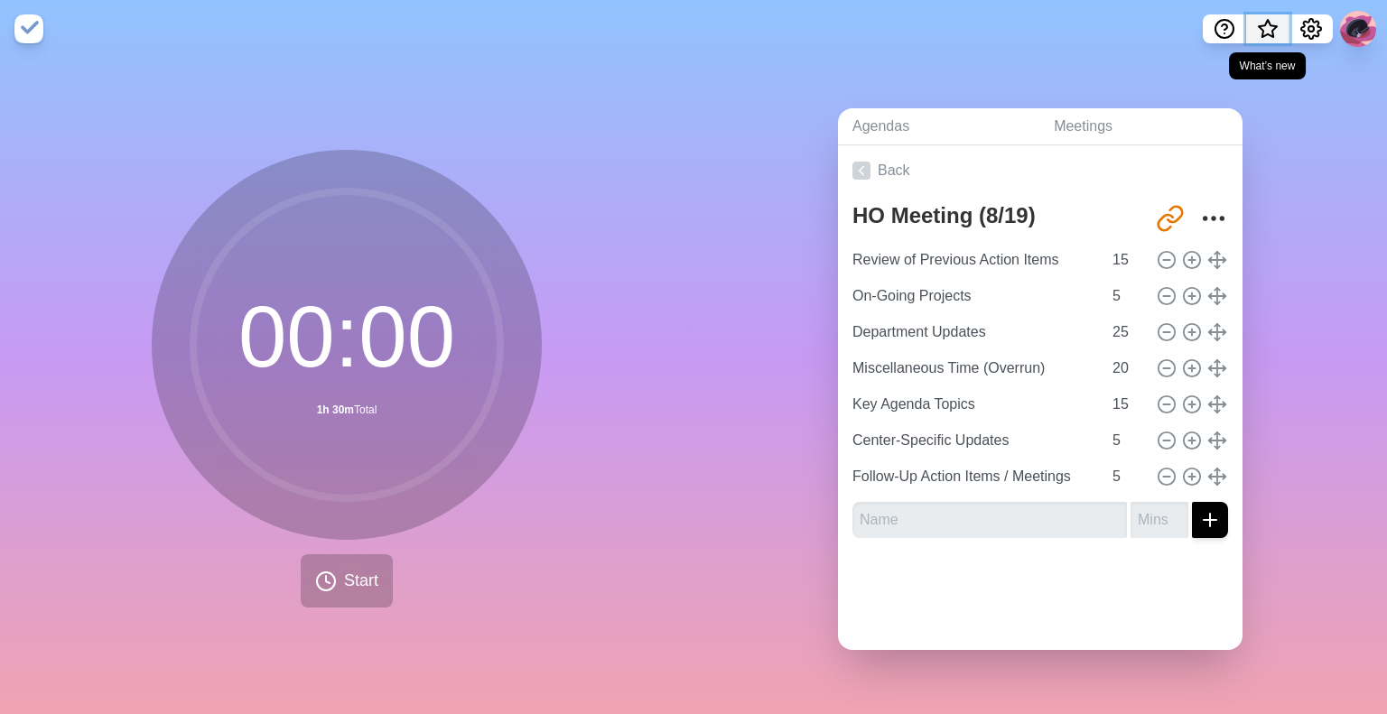
click at [1264, 30] on span "What’s new" at bounding box center [1268, 29] width 9 height 9
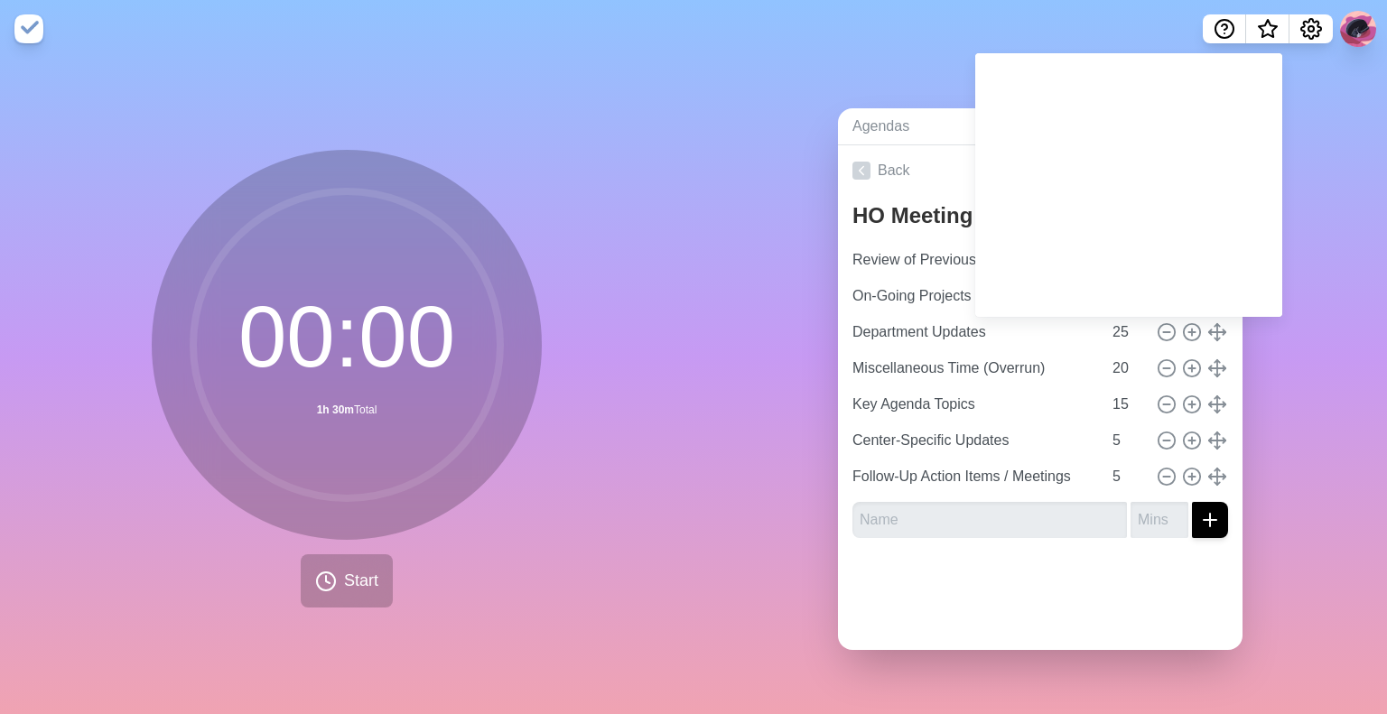
click at [1301, 256] on div "Agendas Meetings Back HO Meeting (8/19) [URL][DOMAIN_NAME] Review of Previous A…" at bounding box center [1041, 386] width 694 height 657
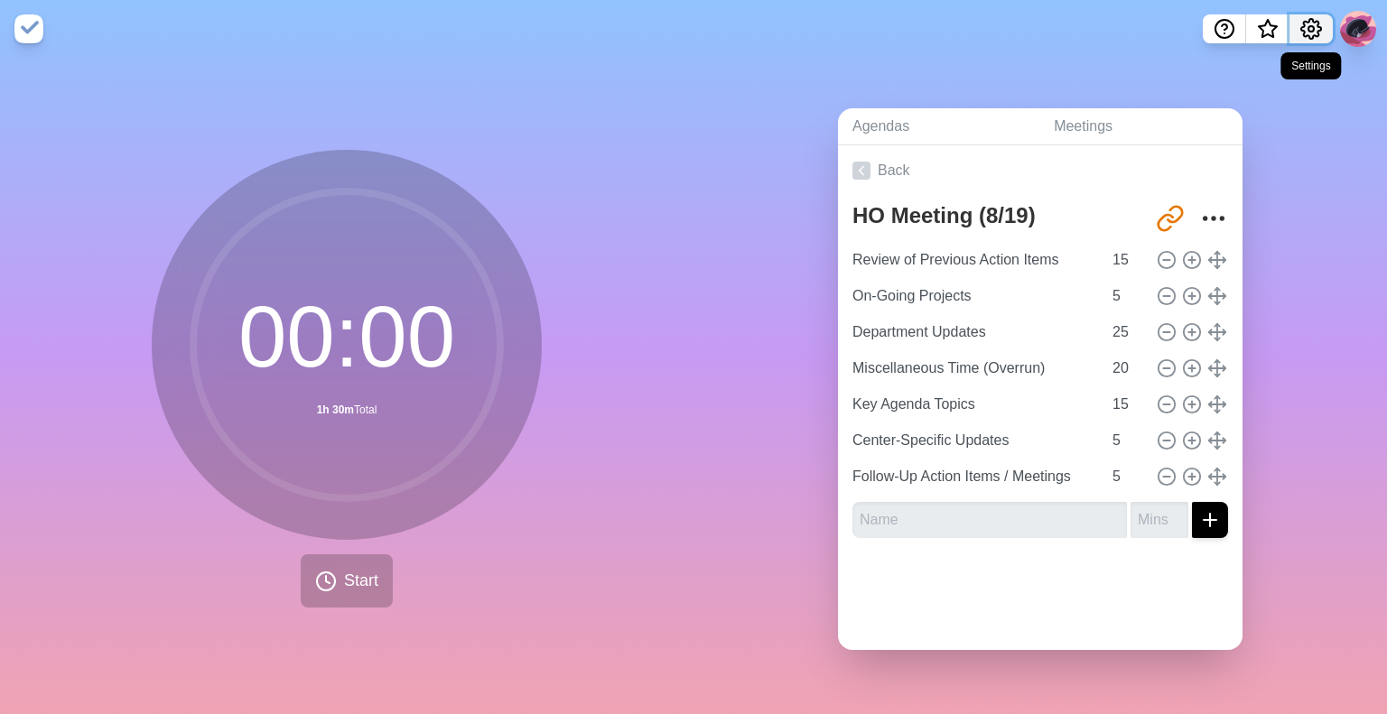
click at [1299, 32] on button "Settings" at bounding box center [1311, 28] width 43 height 29
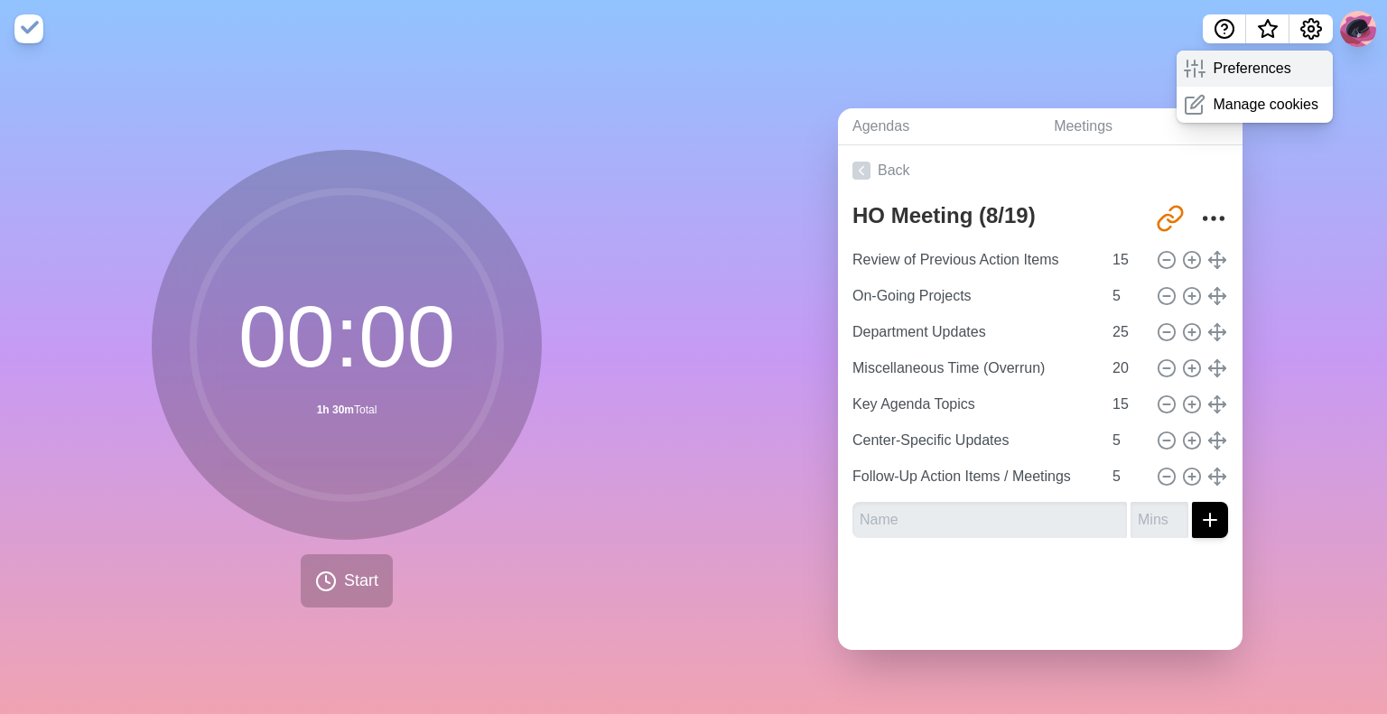
click at [1273, 71] on p "Preferences" at bounding box center [1252, 69] width 78 height 22
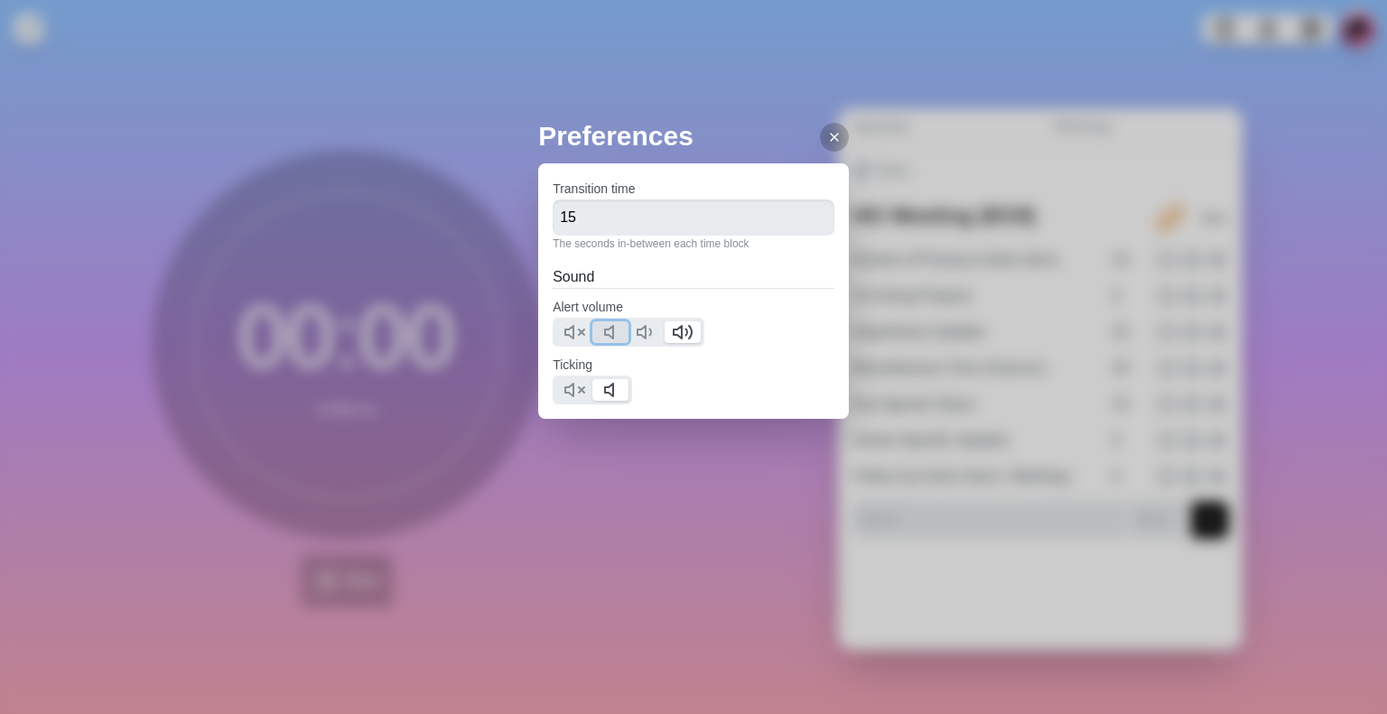
click at [620, 335] on icon at bounding box center [614, 333] width 22 height 22
click at [633, 333] on button at bounding box center [647, 333] width 36 height 22
click at [582, 392] on icon at bounding box center [575, 390] width 22 height 22
click at [596, 222] on input "15" at bounding box center [694, 218] width 282 height 36
click at [824, 144] on div at bounding box center [834, 137] width 29 height 29
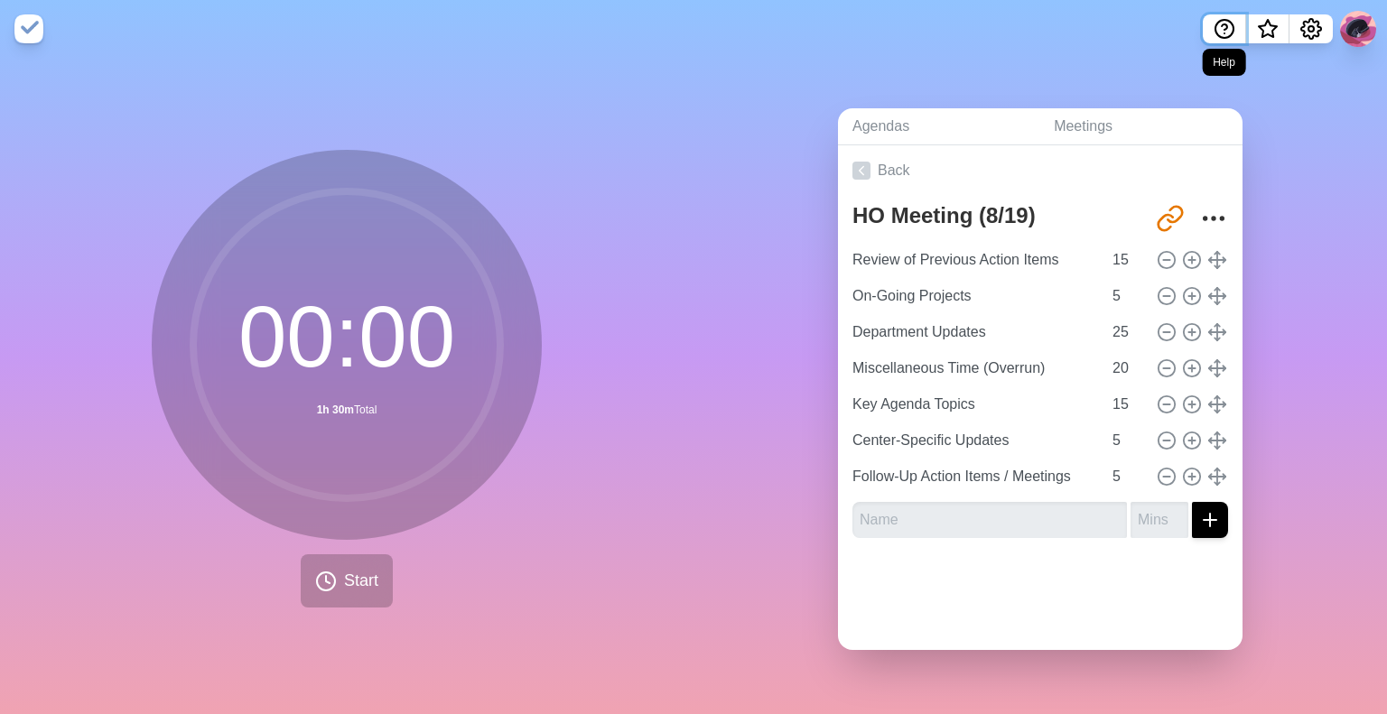
click at [1236, 28] on button "Help" at bounding box center [1224, 28] width 43 height 29
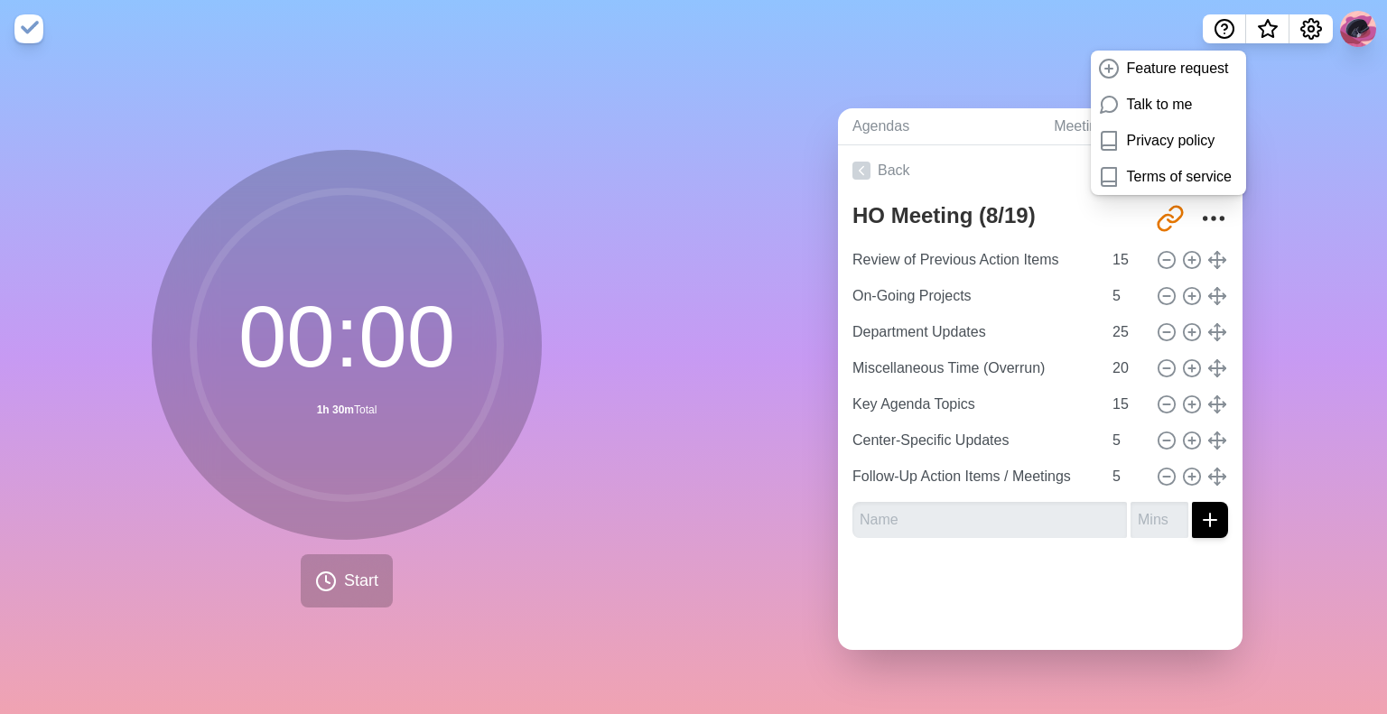
click at [1295, 158] on div "Agendas Meetings Back HO Meeting (8/19) [URL][DOMAIN_NAME] Review of Previous A…" at bounding box center [1041, 386] width 694 height 657
click at [28, 33] on img at bounding box center [28, 28] width 29 height 29
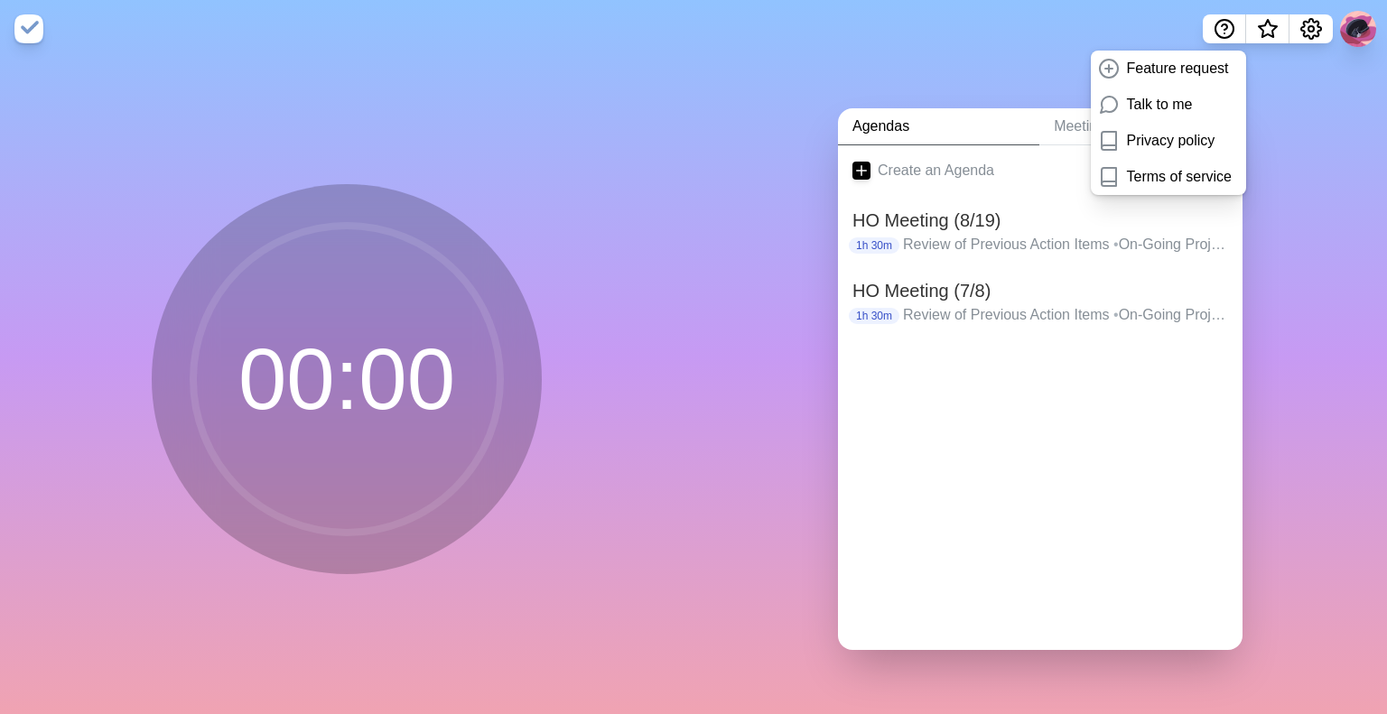
click at [28, 33] on img at bounding box center [28, 28] width 29 height 29
click at [527, 70] on div "00 : 00" at bounding box center [347, 386] width 694 height 657
click at [1223, 29] on icon "Help" at bounding box center [1225, 29] width 22 height 22
